Goal: Transaction & Acquisition: Subscribe to service/newsletter

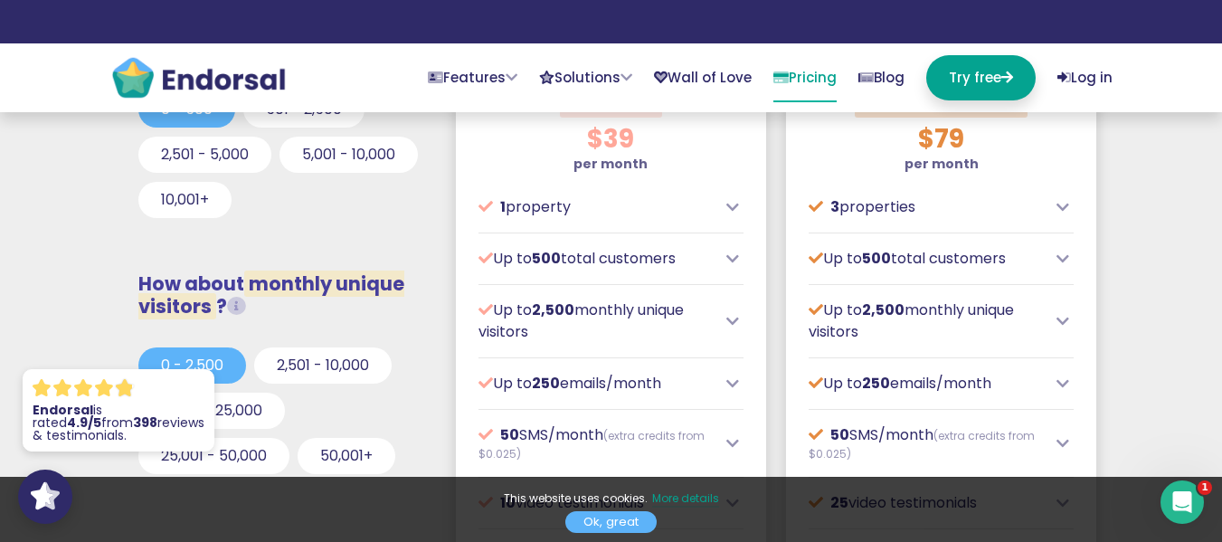
scroll to position [452, 0]
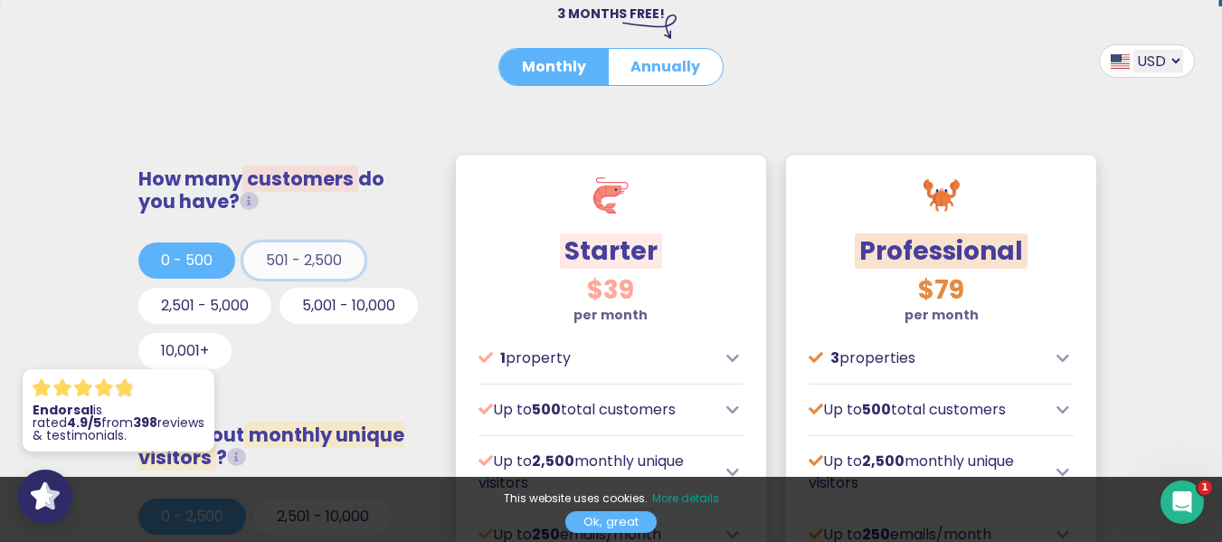
click at [271, 266] on button "501 - 2,500" at bounding box center [303, 260] width 121 height 36
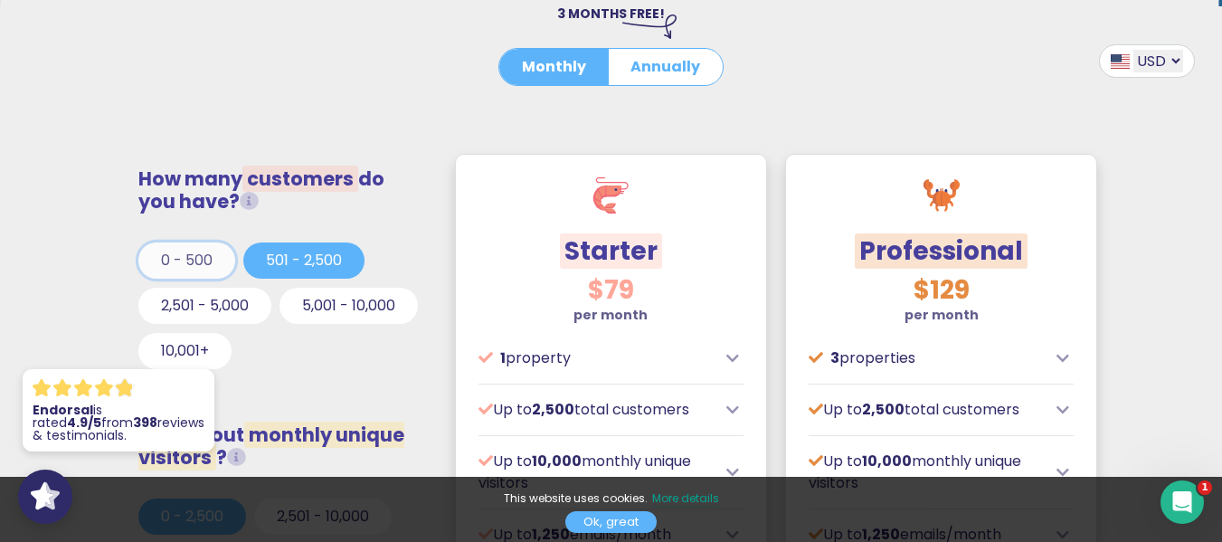
click at [198, 270] on button "0 - 500" at bounding box center [186, 260] width 97 height 36
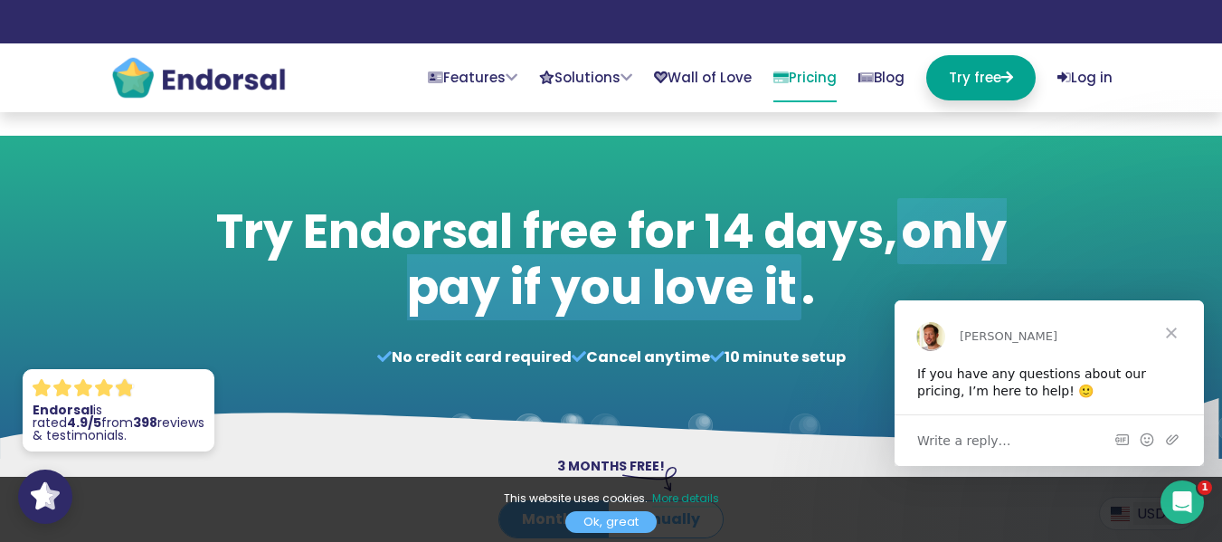
scroll to position [905, 0]
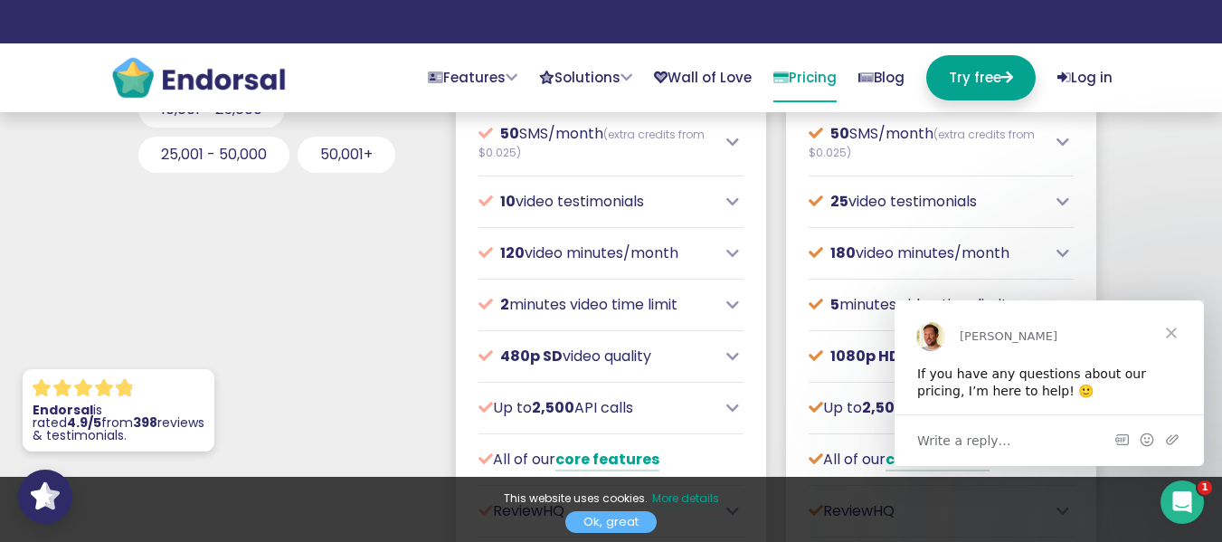
click at [1175, 338] on span "Close" at bounding box center [1171, 331] width 65 height 65
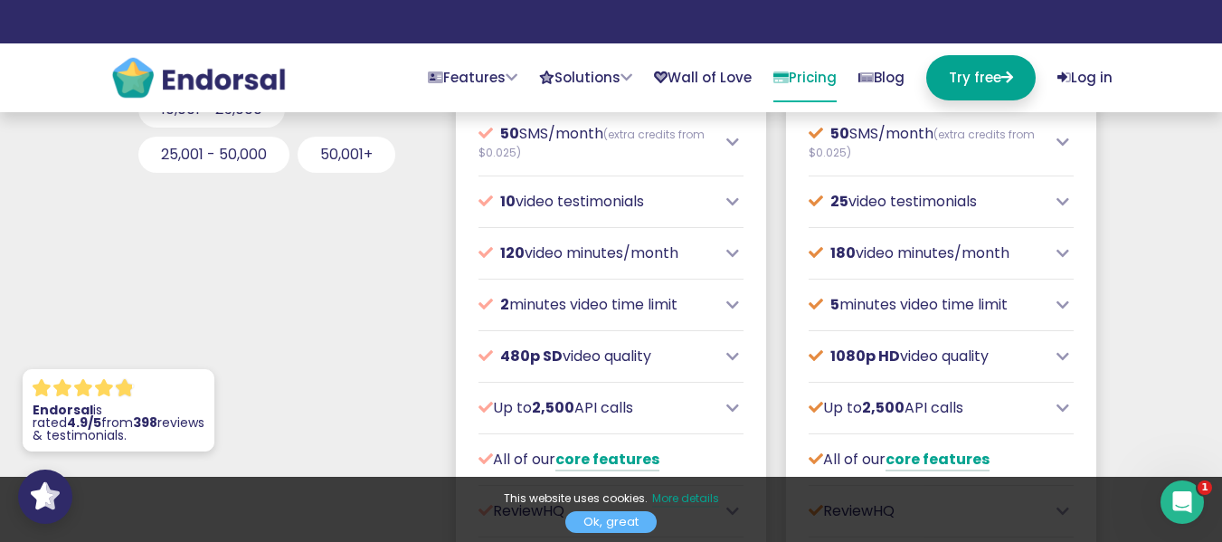
click at [588, 518] on link "Ok, great" at bounding box center [611, 522] width 91 height 22
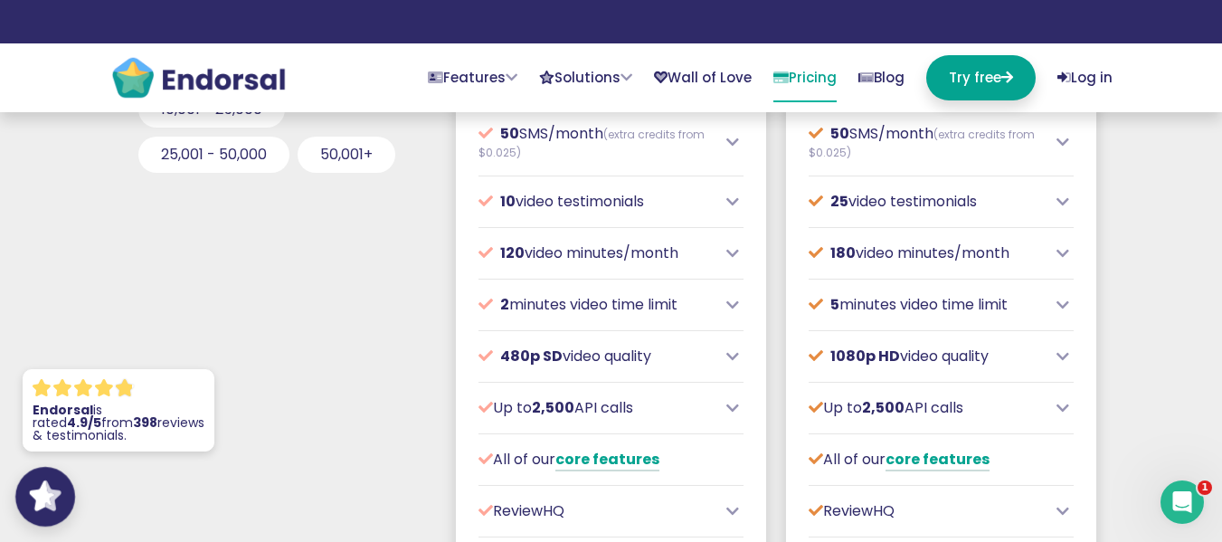
click at [42, 488] on icon at bounding box center [41, 495] width 25 height 31
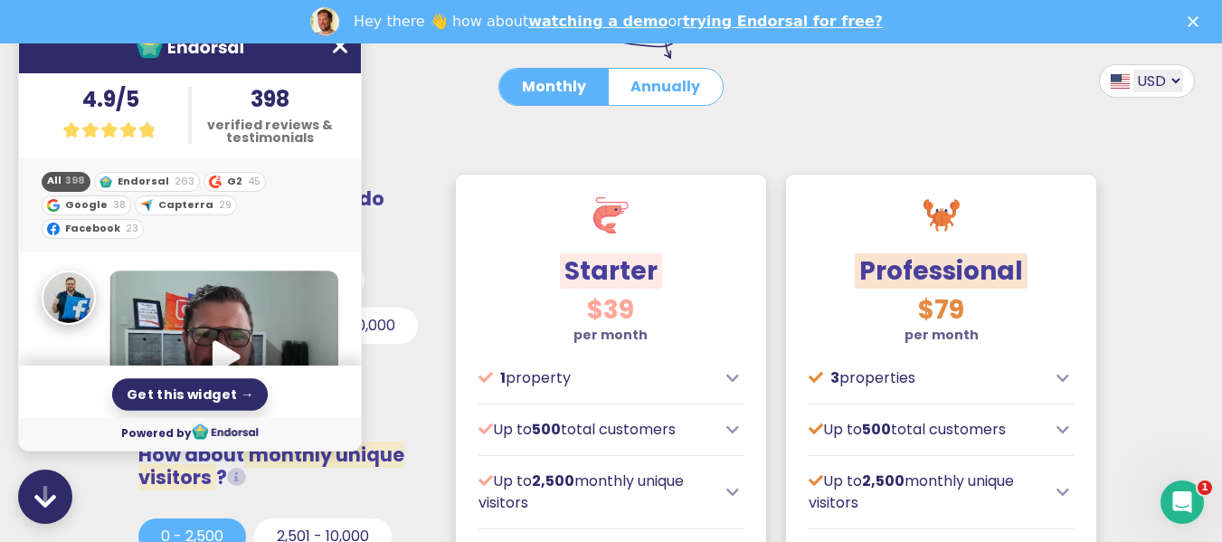
scroll to position [0, 0]
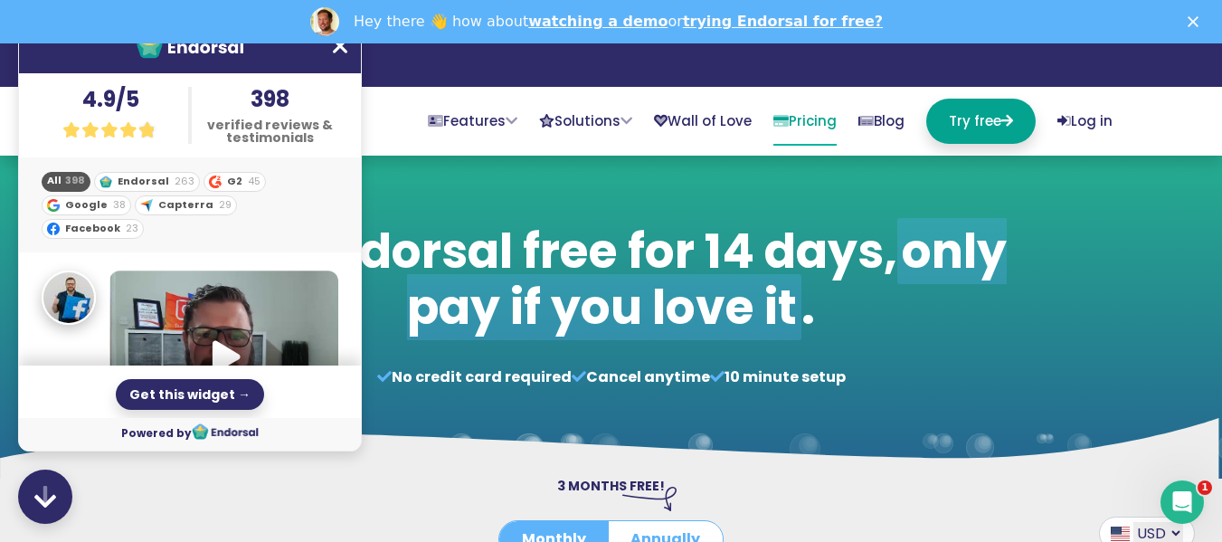
click at [335, 49] on icon at bounding box center [340, 46] width 14 height 24
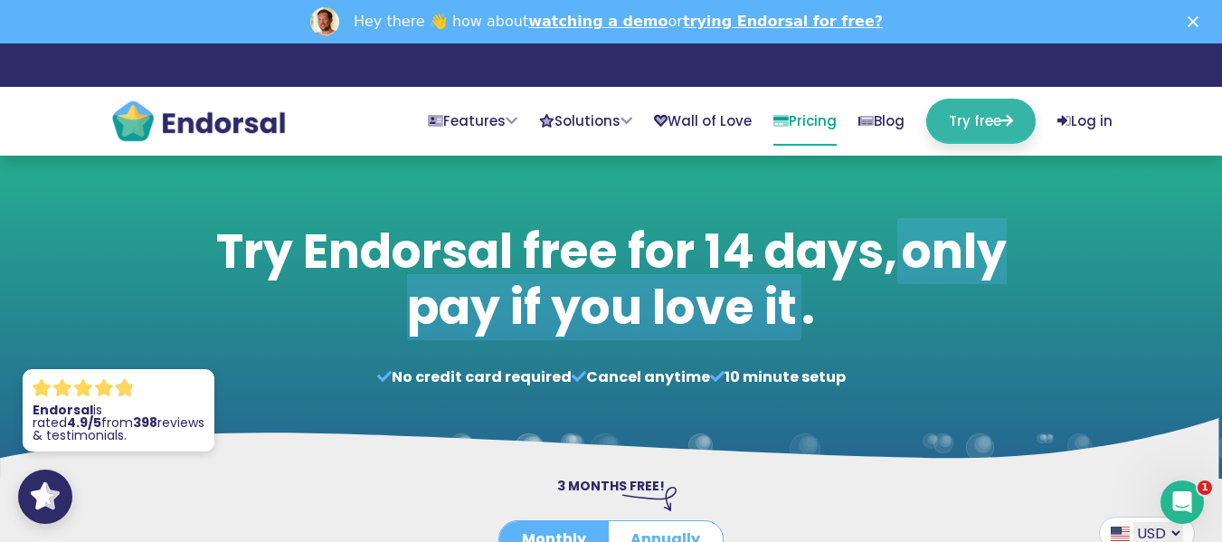
click at [995, 128] on link "Try free" at bounding box center [981, 121] width 109 height 45
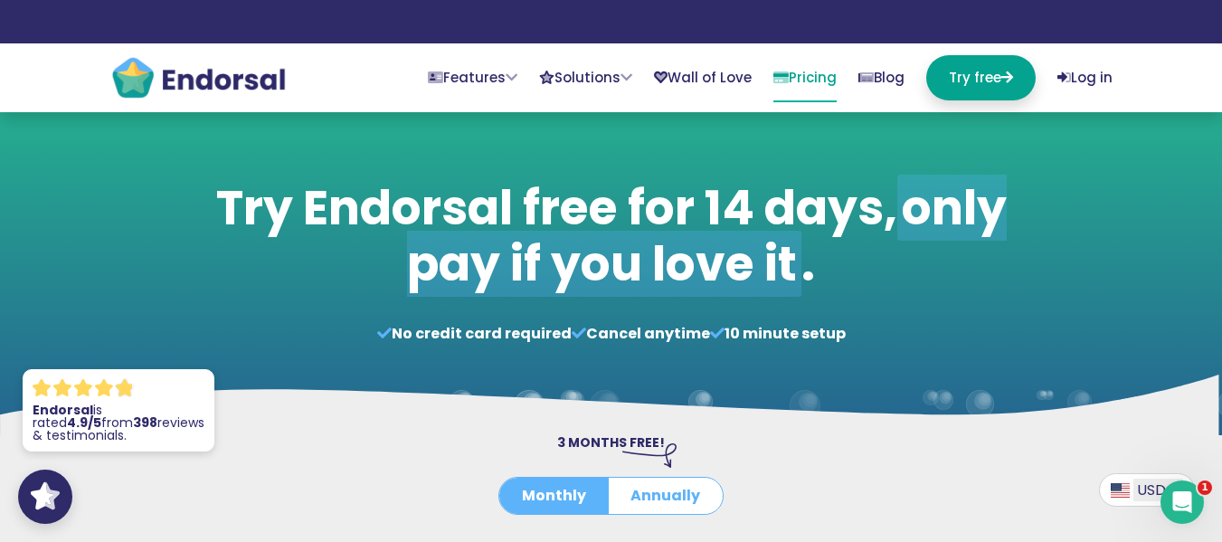
click at [171, 88] on img at bounding box center [198, 77] width 176 height 45
